Goal: Task Accomplishment & Management: Manage account settings

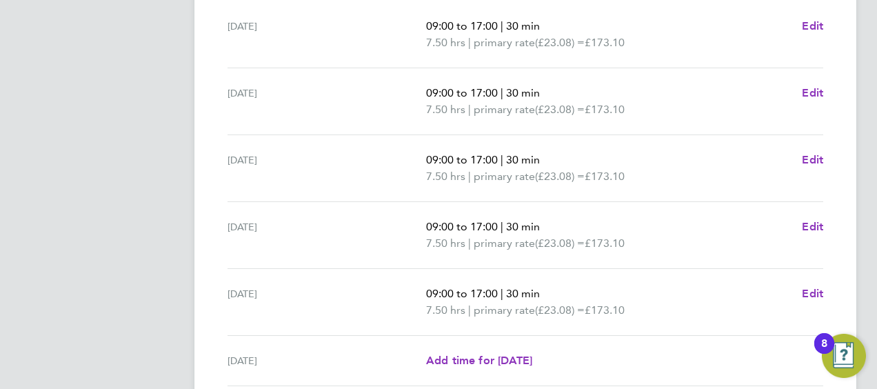
scroll to position [605, 0]
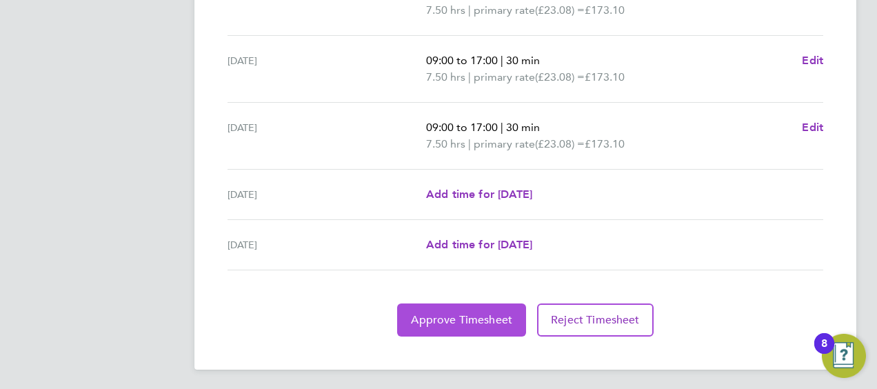
click at [473, 319] on span "Approve Timesheet" at bounding box center [461, 320] width 101 height 14
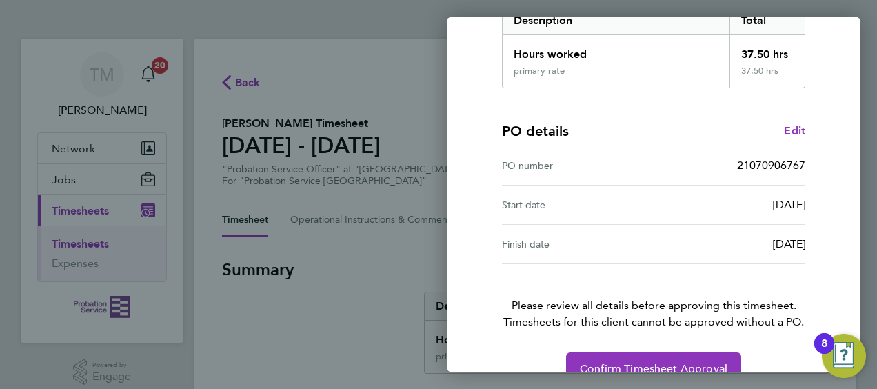
scroll to position [270, 0]
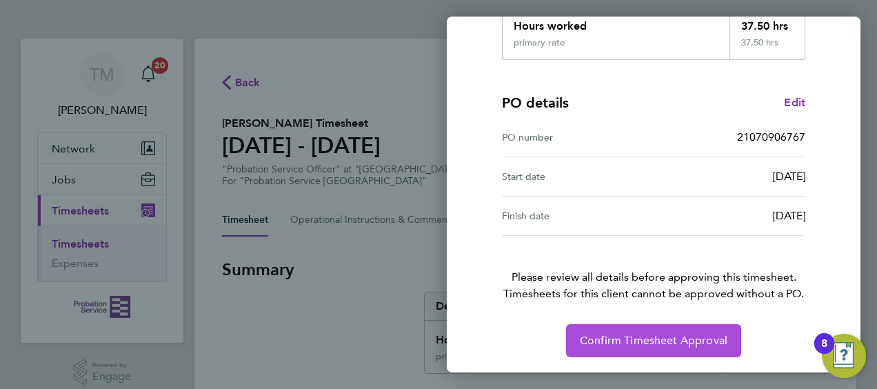
click at [681, 339] on span "Confirm Timesheet Approval" at bounding box center [654, 341] width 148 height 14
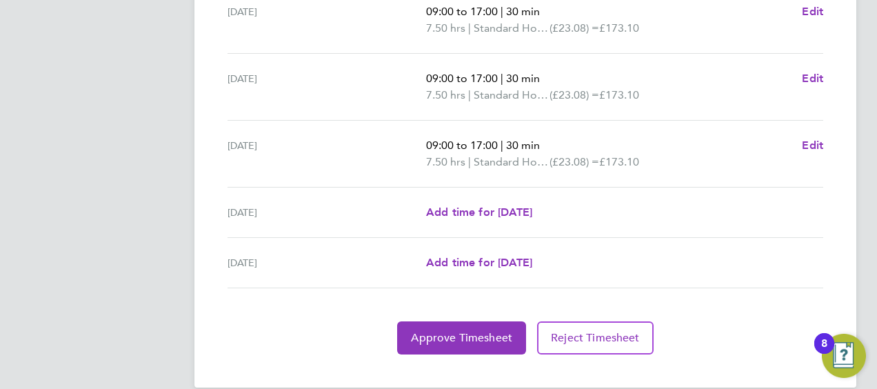
scroll to position [605, 0]
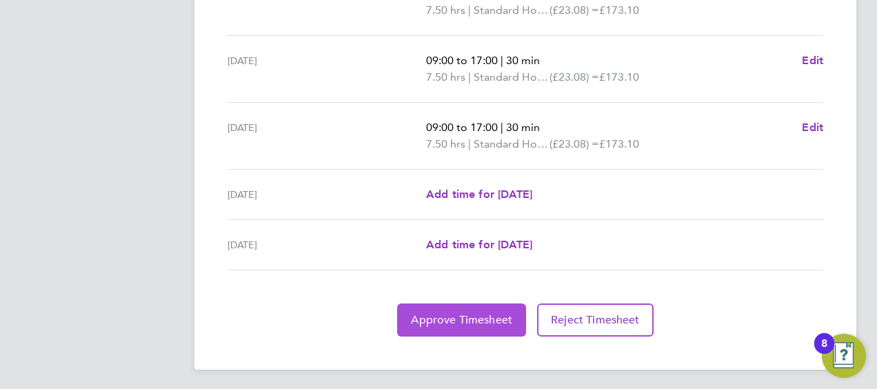
click at [468, 313] on span "Approve Timesheet" at bounding box center [461, 320] width 101 height 14
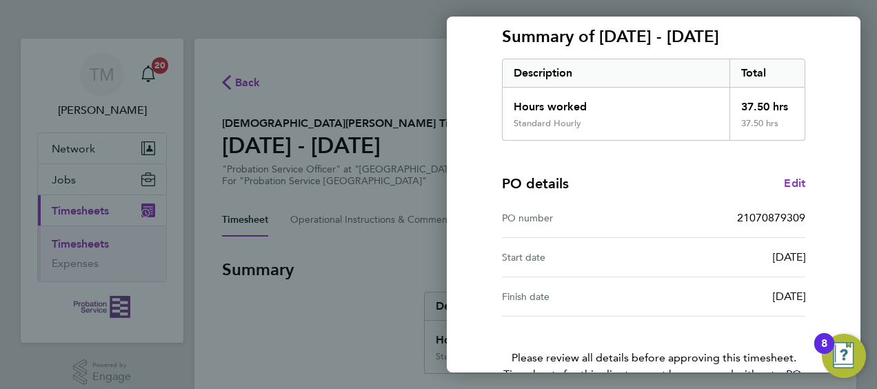
scroll to position [270, 0]
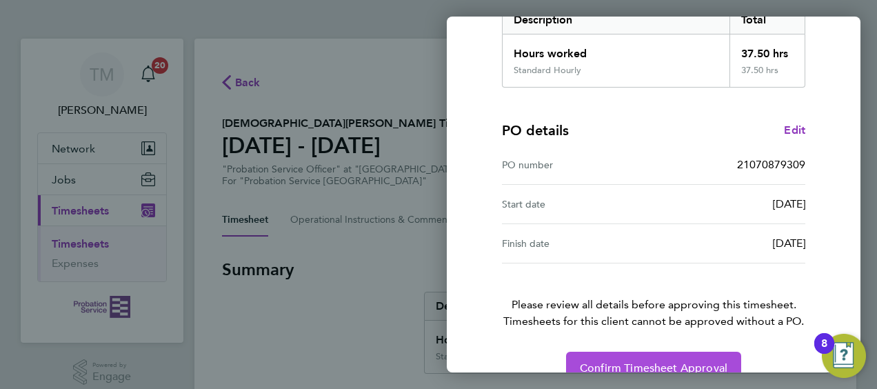
click at [606, 361] on span "Confirm Timesheet Approval" at bounding box center [654, 368] width 148 height 14
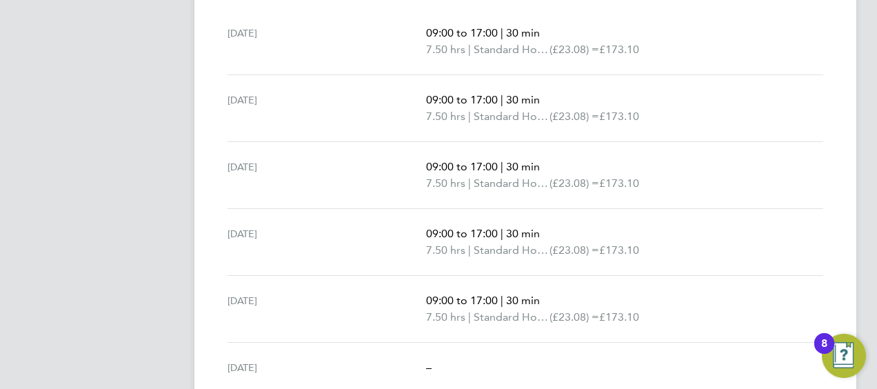
scroll to position [539, 0]
